Goal: Find specific page/section: Find specific page/section

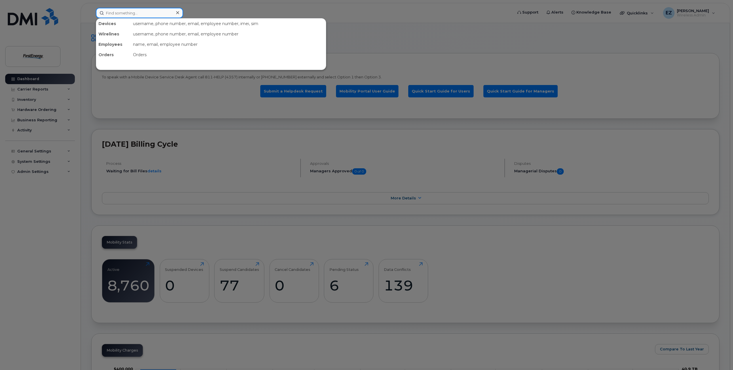
click at [140, 14] on input at bounding box center [139, 13] width 87 height 10
type input "o"
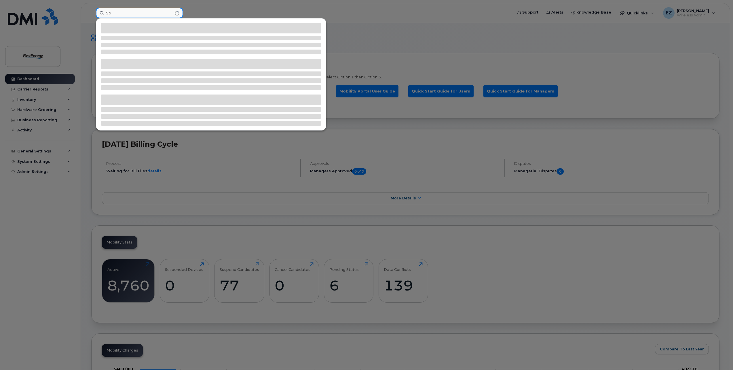
type input "S"
type input "1"
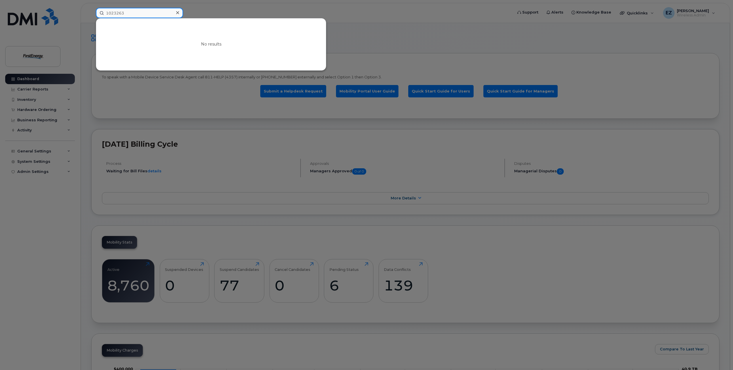
drag, startPoint x: 135, startPoint y: 13, endPoint x: 54, endPoint y: 9, distance: 80.5
click at [91, 9] on div "1023263 No results" at bounding box center [302, 13] width 422 height 10
paste input "308"
drag, startPoint x: 150, startPoint y: 11, endPoint x: 46, endPoint y: 13, distance: 104.8
click at [91, 13] on div "1023308 No results" at bounding box center [302, 13] width 422 height 10
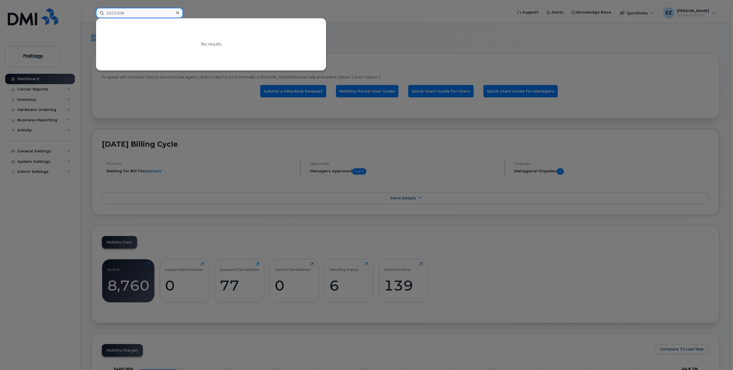
paste input "517"
drag, startPoint x: 127, startPoint y: 14, endPoint x: 72, endPoint y: 10, distance: 54.6
click at [91, 11] on div "1023517 No results" at bounding box center [302, 13] width 422 height 10
paste input "[PERSON_NAME]"
drag, startPoint x: 130, startPoint y: 12, endPoint x: 57, endPoint y: 12, distance: 72.9
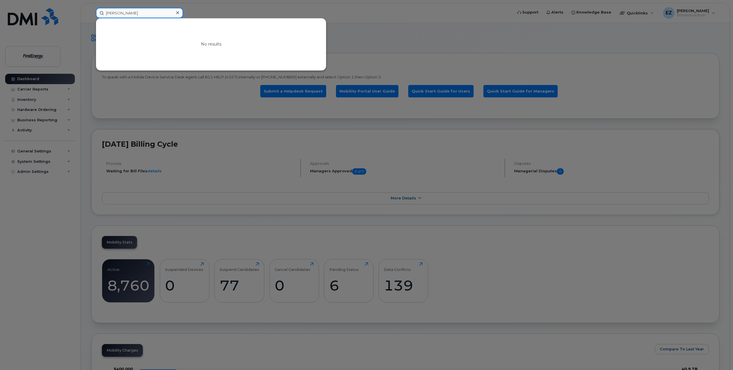
click at [91, 12] on div "[PERSON_NAME] No results" at bounding box center [302, 13] width 422 height 10
paste input "oreman"
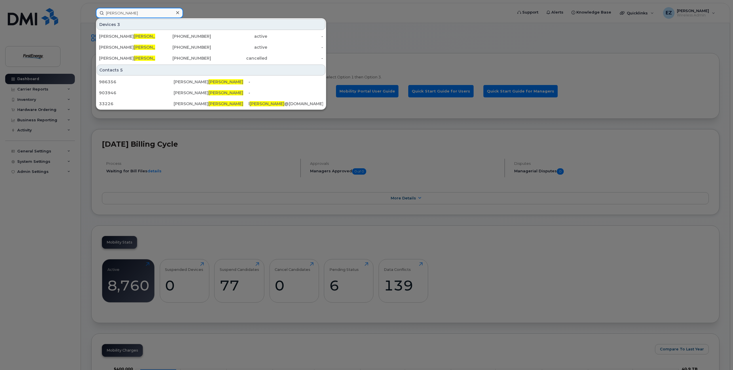
drag, startPoint x: 137, startPoint y: 12, endPoint x: 44, endPoint y: 12, distance: 93.0
click at [91, 12] on div "[PERSON_NAME] Devices 3 [PERSON_NAME] [PHONE_NUMBER] active - [PERSON_NAME] [PH…" at bounding box center [302, 13] width 422 height 10
paste input "1022856"
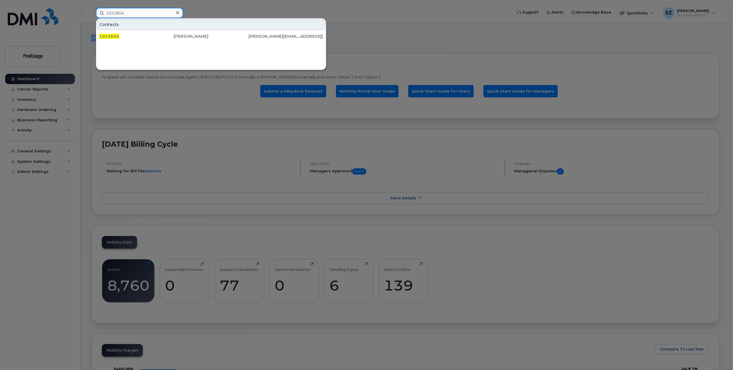
drag, startPoint x: 156, startPoint y: 12, endPoint x: -21, endPoint y: 9, distance: 176.3
paste input "3263"
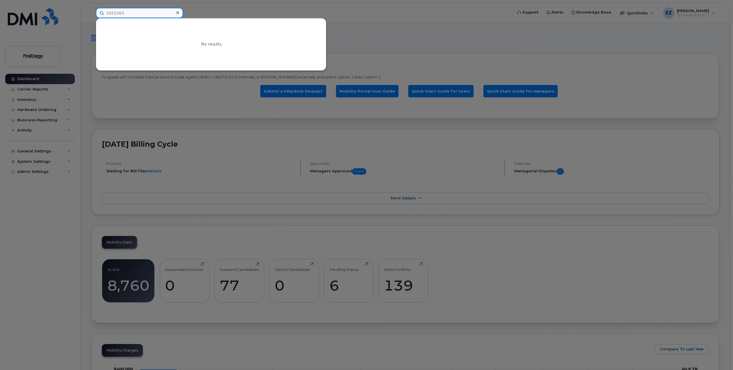
drag, startPoint x: 140, startPoint y: 14, endPoint x: 39, endPoint y: 11, distance: 101.1
click at [91, 13] on div "1023263 No results" at bounding box center [302, 13] width 422 height 10
paste input "675"
drag, startPoint x: 132, startPoint y: 12, endPoint x: 44, endPoint y: 11, distance: 87.8
click at [91, 13] on div "1023675 No results" at bounding box center [302, 13] width 422 height 10
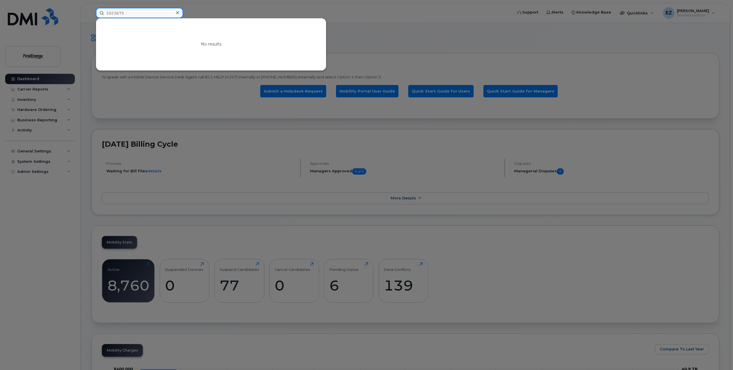
paste input "579"
drag, startPoint x: 131, startPoint y: 14, endPoint x: 72, endPoint y: 13, distance: 59.3
click at [91, 13] on div "1023579 No results" at bounding box center [302, 13] width 422 height 10
paste input "2856"
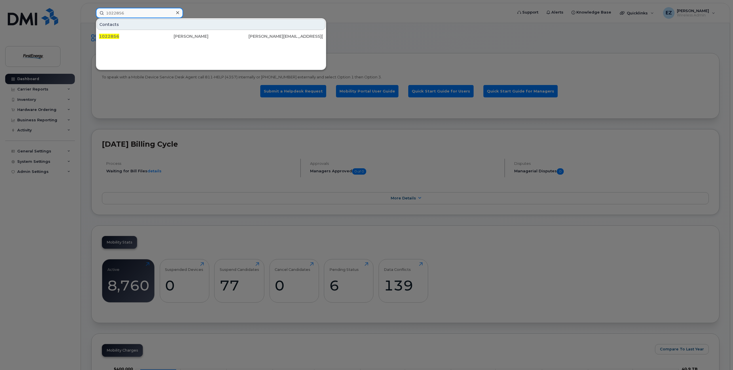
drag, startPoint x: 132, startPoint y: 12, endPoint x: 69, endPoint y: 4, distance: 63.6
click at [91, 8] on div "1022856 Contacts 1022856 [PERSON_NAME] [PERSON_NAME][EMAIL_ADDRESS][DOMAIN_NAME]" at bounding box center [302, 13] width 422 height 10
paste input "3561"
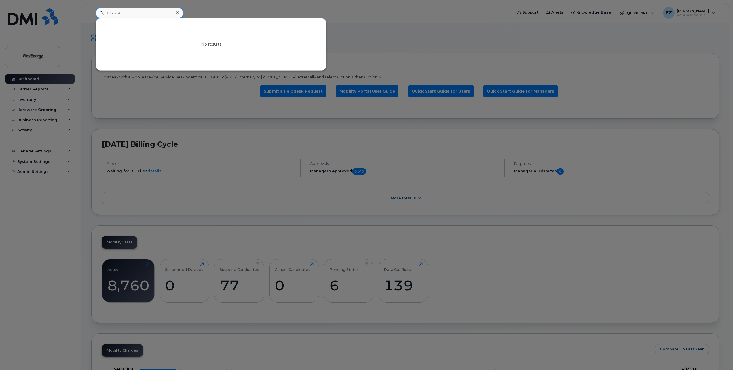
drag, startPoint x: 138, startPoint y: 14, endPoint x: 52, endPoint y: 9, distance: 86.0
click at [91, 10] on div "1023561 No results" at bounding box center [302, 13] width 422 height 10
paste input "18"
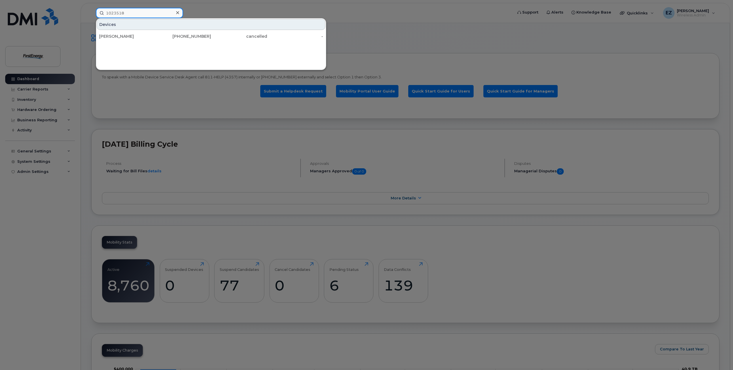
drag, startPoint x: 134, startPoint y: 11, endPoint x: 59, endPoint y: 6, distance: 74.4
click at [91, 8] on div "1023518 Devices [PERSON_NAME] [PHONE_NUMBER] cancelled -" at bounding box center [302, 13] width 422 height 10
paste input "2856"
drag, startPoint x: 95, startPoint y: 8, endPoint x: 77, endPoint y: 5, distance: 17.7
click at [91, 8] on div "1022856 Contacts 1022856 [PERSON_NAME] [PERSON_NAME][EMAIL_ADDRESS][DOMAIN_NAME]" at bounding box center [302, 13] width 422 height 10
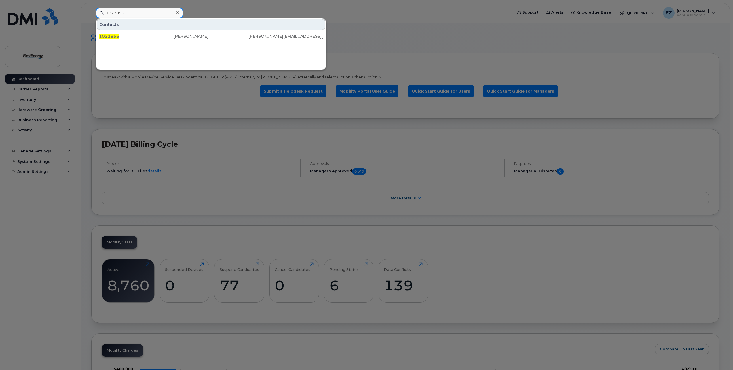
paste input "3561"
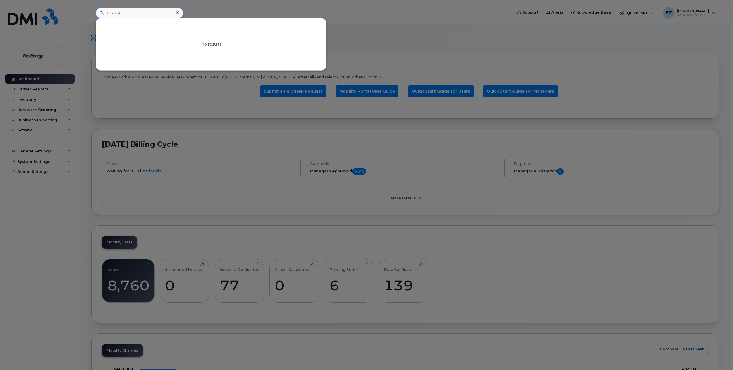
drag, startPoint x: 125, startPoint y: 15, endPoint x: 47, endPoint y: 10, distance: 77.7
click at [91, 10] on div "1023561 No results" at bounding box center [302, 13] width 422 height 10
paste input "18"
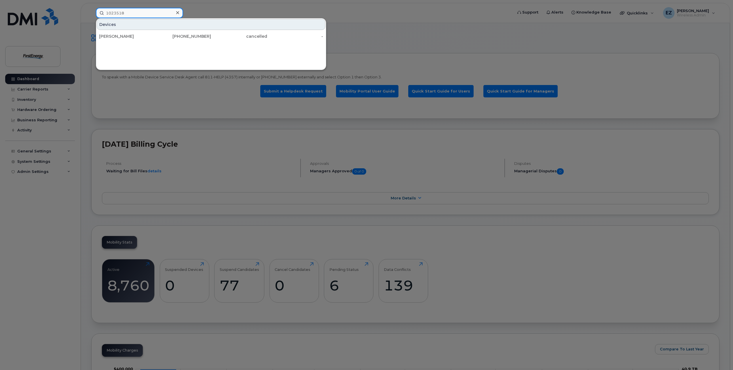
drag, startPoint x: 136, startPoint y: 14, endPoint x: 51, endPoint y: 9, distance: 84.5
click at [91, 9] on div "1023518 Devices [PERSON_NAME] [PHONE_NUMBER] cancelled -" at bounding box center [302, 13] width 422 height 10
paste input "66"
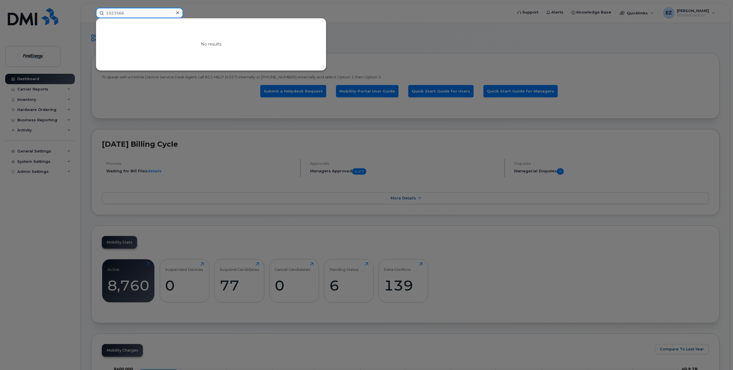
drag, startPoint x: 129, startPoint y: 12, endPoint x: 69, endPoint y: 8, distance: 59.5
click at [91, 8] on div "1023566 No results" at bounding box center [302, 13] width 422 height 10
paste input "314"
drag, startPoint x: 154, startPoint y: 13, endPoint x: 66, endPoint y: 9, distance: 87.9
click at [91, 10] on div "1023314 No results" at bounding box center [302, 13] width 422 height 10
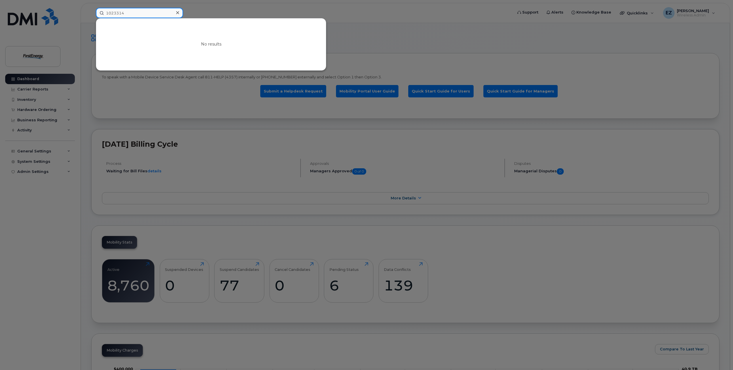
paste input "578"
drag, startPoint x: 137, startPoint y: 10, endPoint x: 48, endPoint y: 9, distance: 89.0
click at [91, 10] on div "1023578 No results" at bounding box center [302, 13] width 422 height 10
paste input "05"
click at [91, 10] on div "1023505 No results" at bounding box center [302, 13] width 422 height 10
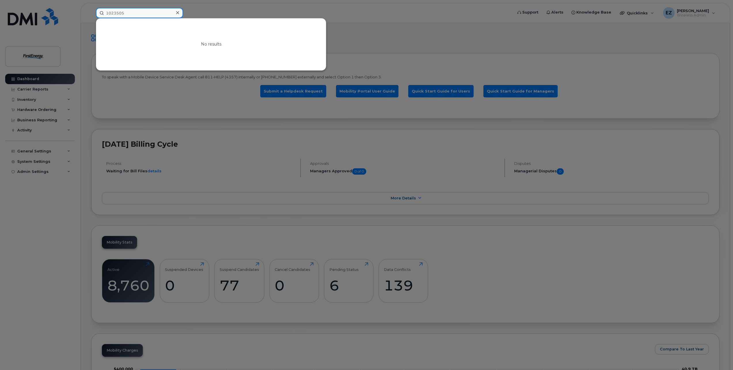
paste input "623"
drag, startPoint x: 130, startPoint y: 14, endPoint x: 18, endPoint y: 4, distance: 112.4
click at [91, 8] on div "1023623 No results" at bounding box center [302, 13] width 422 height 10
paste input "240"
drag, startPoint x: 143, startPoint y: 14, endPoint x: 50, endPoint y: 4, distance: 93.2
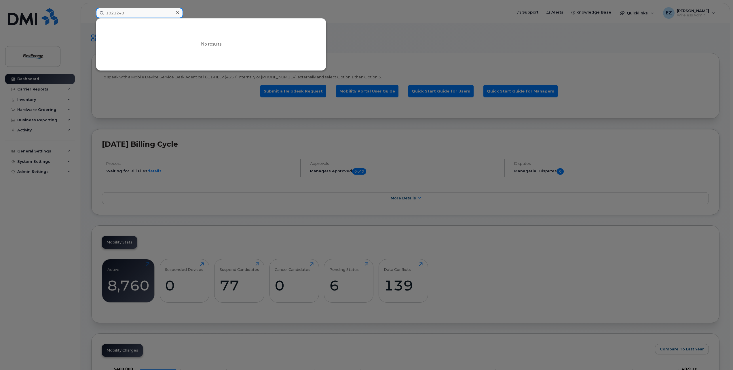
click at [91, 8] on div "1023240 No results" at bounding box center [302, 13] width 422 height 10
paste input "313"
drag, startPoint x: 139, startPoint y: 11, endPoint x: 49, endPoint y: 8, distance: 89.6
click at [91, 8] on div "1023313 No results" at bounding box center [302, 13] width 422 height 10
paste input "26"
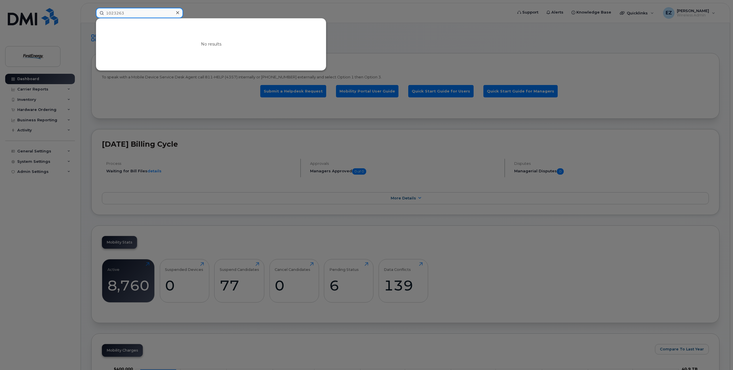
drag, startPoint x: 135, startPoint y: 13, endPoint x: 45, endPoint y: 10, distance: 90.2
click at [91, 10] on div "1023263 No results" at bounding box center [302, 13] width 422 height 10
paste input "675"
drag, startPoint x: 133, startPoint y: 14, endPoint x: 70, endPoint y: 9, distance: 63.9
click at [91, 10] on div "1023675 No results" at bounding box center [302, 13] width 422 height 10
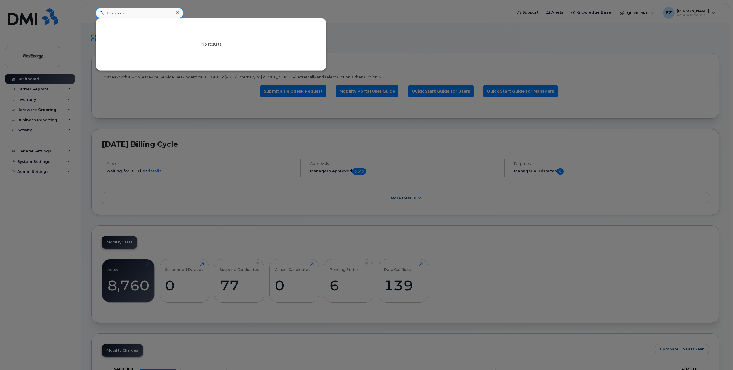
paste input "579"
type input "1023579"
